Goal: Navigation & Orientation: Find specific page/section

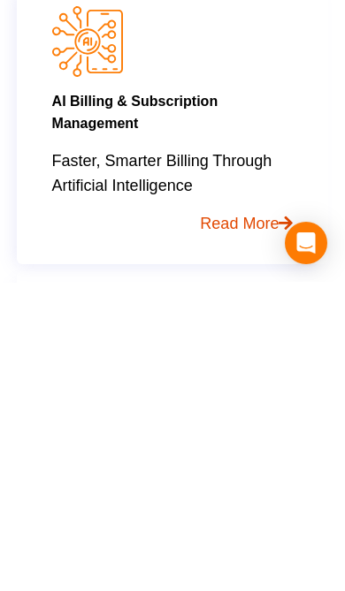
scroll to position [881, 0]
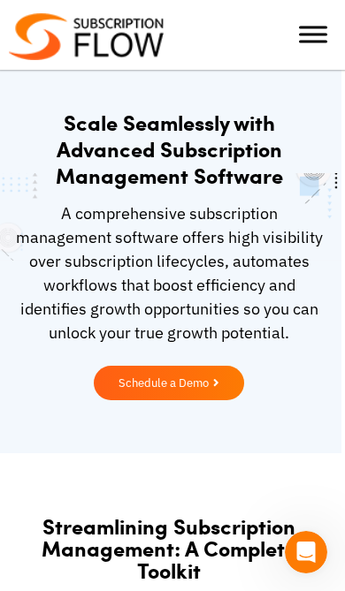
scroll to position [0, 4]
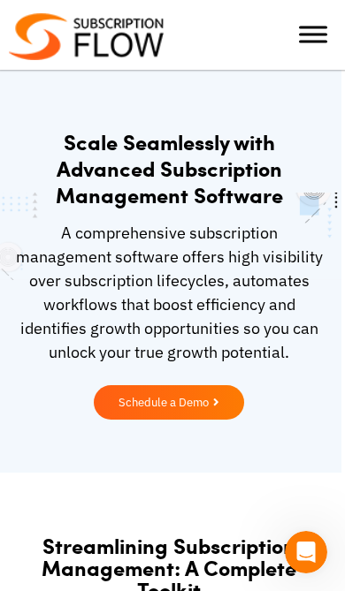
click at [311, 29] on span "Toggle Menu" at bounding box center [313, 28] width 28 height 3
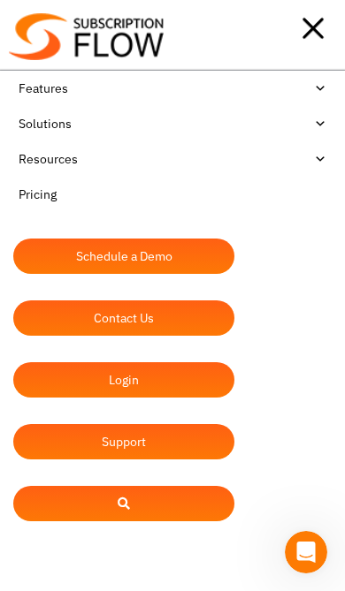
click at [312, 23] on div at bounding box center [250, 28] width 172 height 35
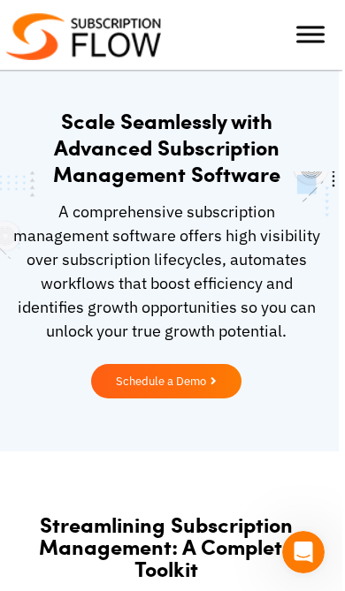
scroll to position [0, 4]
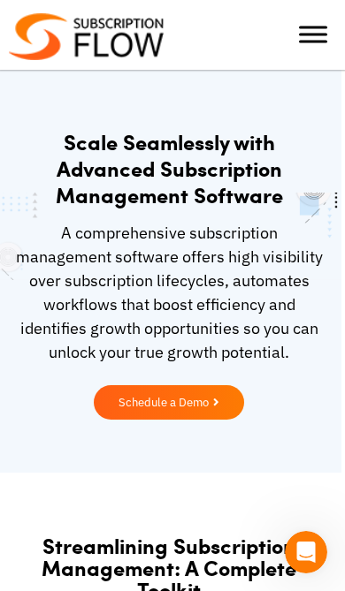
click at [313, 29] on span "Toggle Menu" at bounding box center [313, 28] width 28 height 3
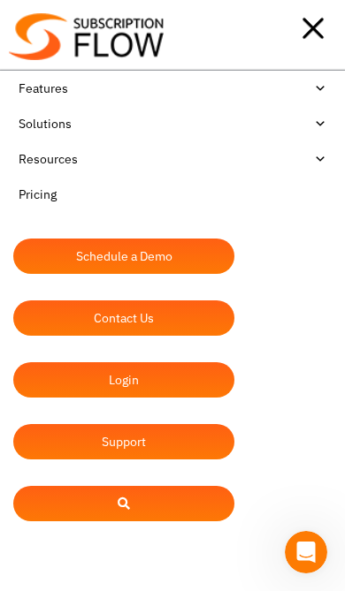
scroll to position [0, 0]
click at [172, 383] on link "Login" at bounding box center [123, 379] width 221 height 35
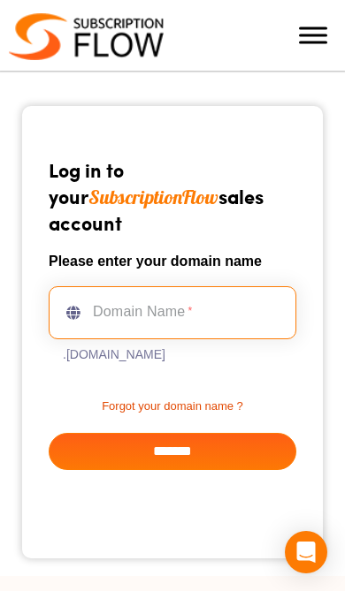
click at [179, 319] on input "text" at bounding box center [173, 312] width 248 height 53
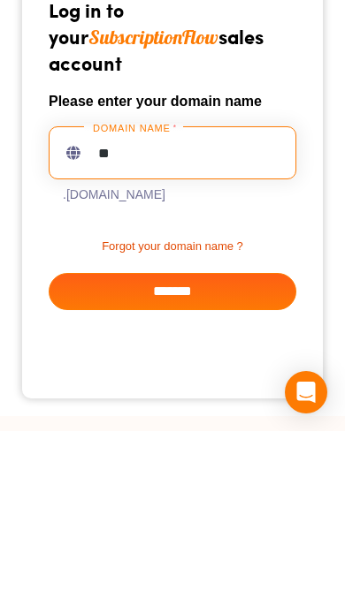
type input "*"
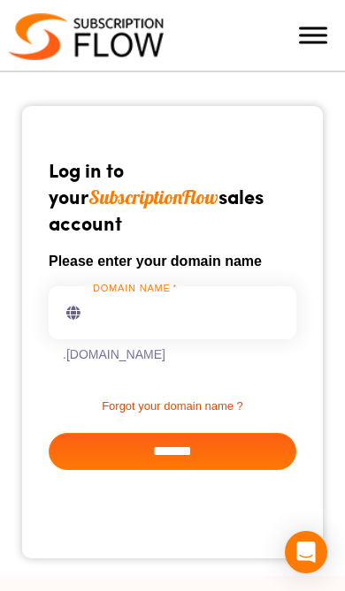
click at [309, 29] on span "Toggle Menu" at bounding box center [313, 28] width 28 height 3
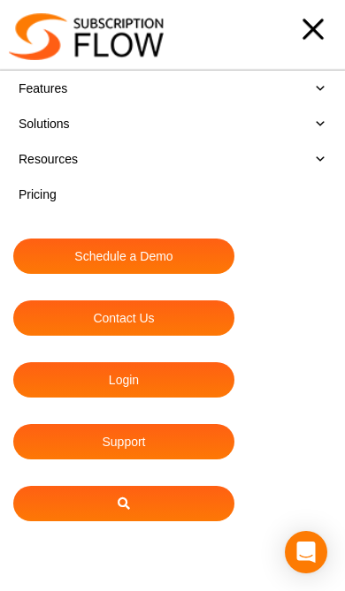
click at [328, 75] on link "Features" at bounding box center [172, 88] width 318 height 35
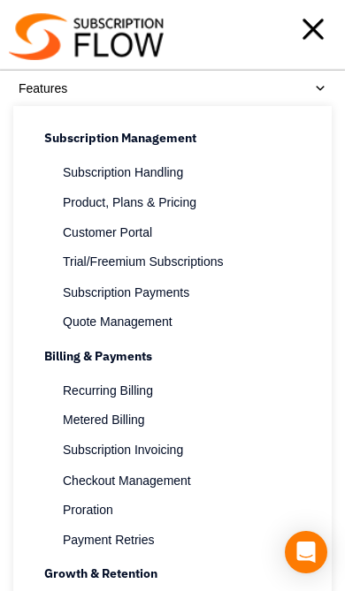
click at [95, 293] on span "Subscription Payments" at bounding box center [126, 293] width 126 height 19
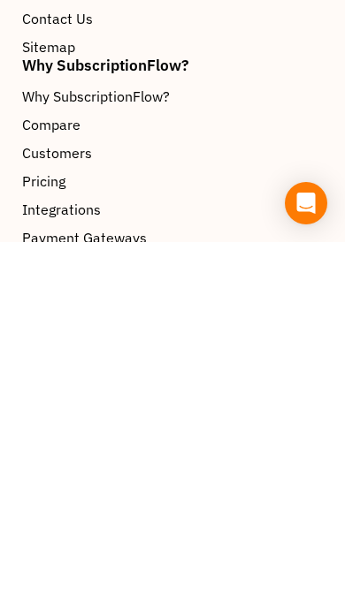
scroll to position [4683, 0]
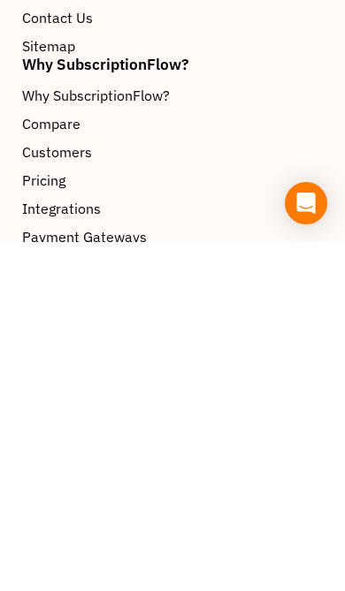
click at [49, 576] on span "Payment Gateways" at bounding box center [84, 586] width 125 height 21
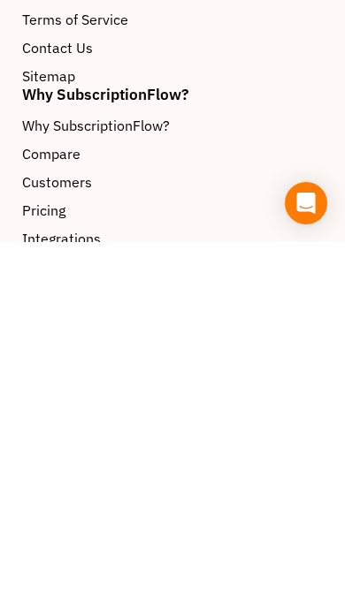
scroll to position [9336, 0]
